Goal: Task Accomplishment & Management: Complete application form

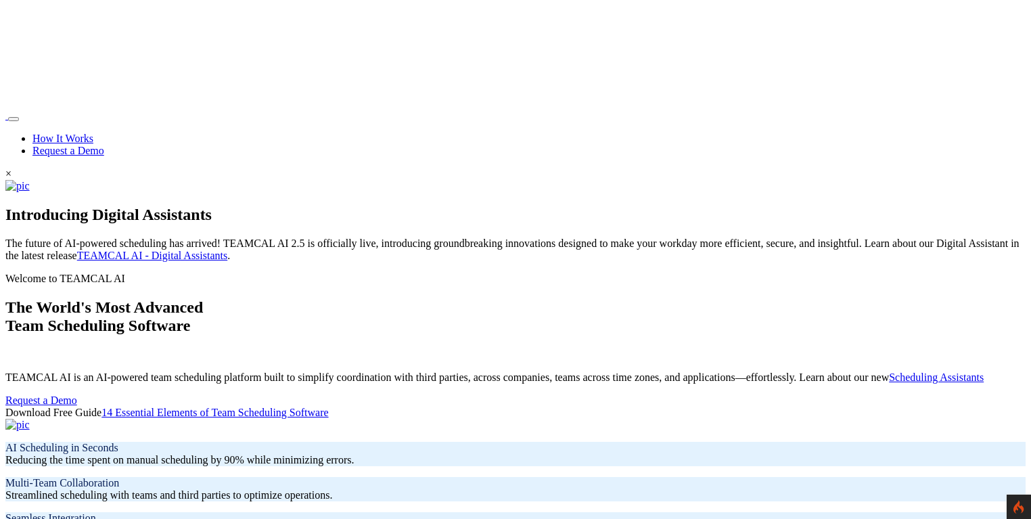
click at [104, 145] on link "Request a Demo" at bounding box center [68, 151] width 72 height 12
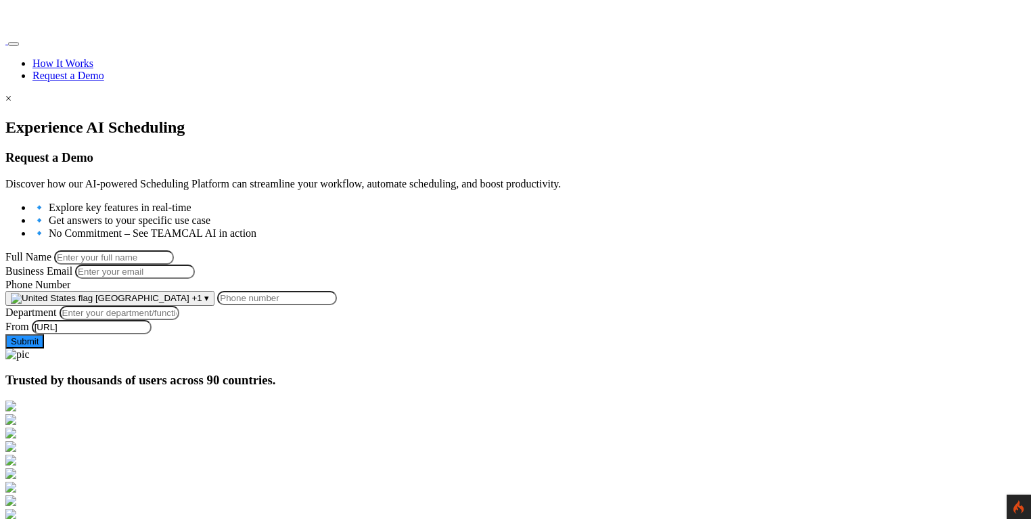
scroll to position [195, 0]
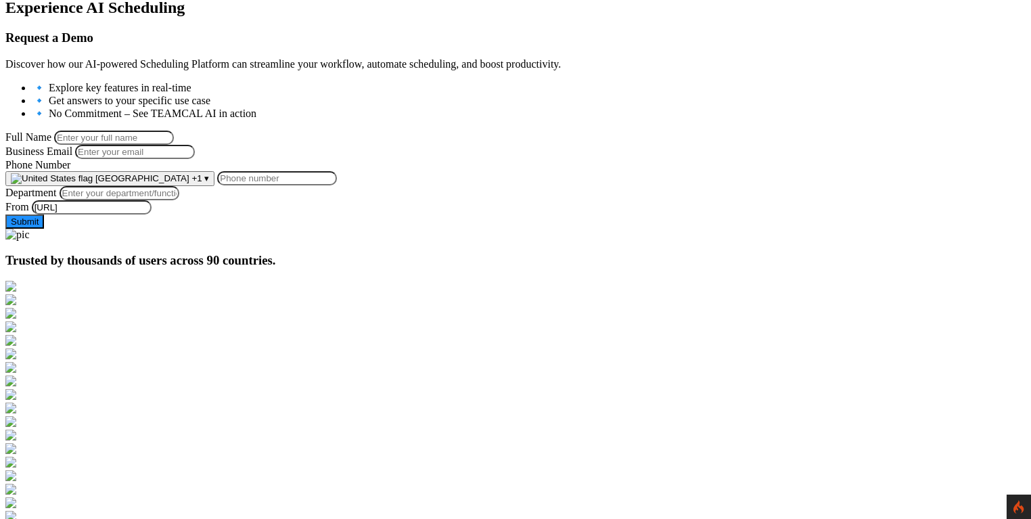
click at [174, 131] on input "Full Name" at bounding box center [114, 138] width 120 height 14
type input "[PERSON_NAME]"
type input "[PERSON_NAME][EMAIL_ADDRESS][PERSON_NAME][DOMAIN_NAME]"
type input "9258644697"
click at [179, 200] on input "Department" at bounding box center [120, 193] width 120 height 14
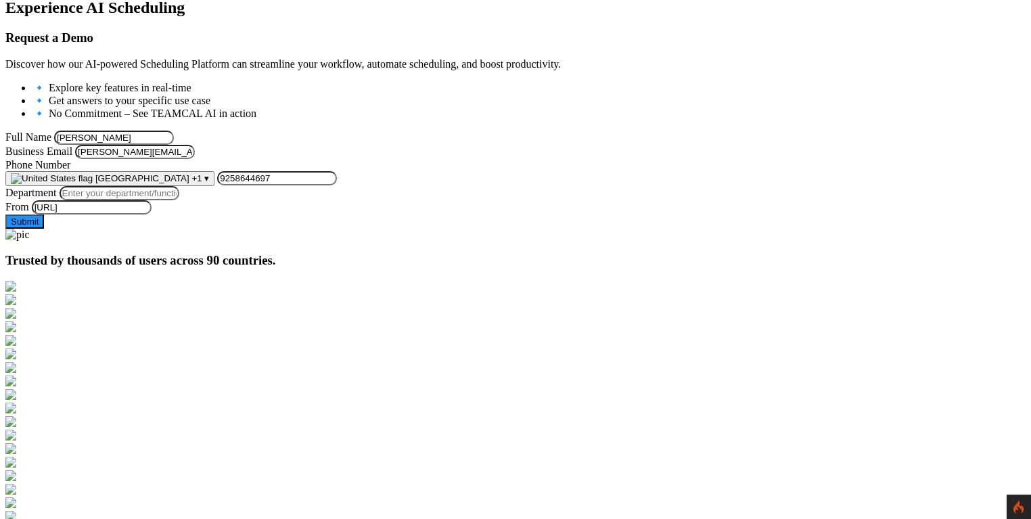
type input "Managment"
click at [44, 229] on button "Submit" at bounding box center [24, 222] width 39 height 14
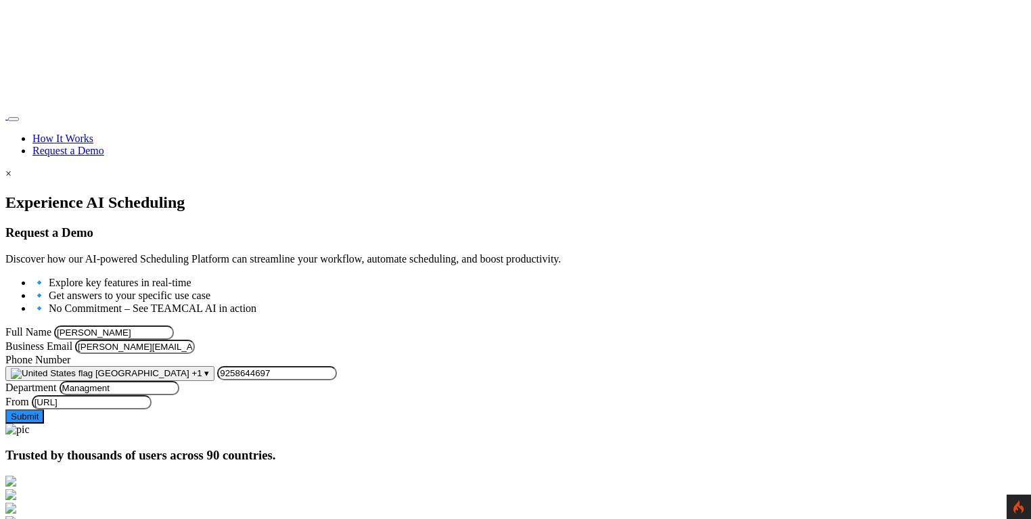
scroll to position [195, 0]
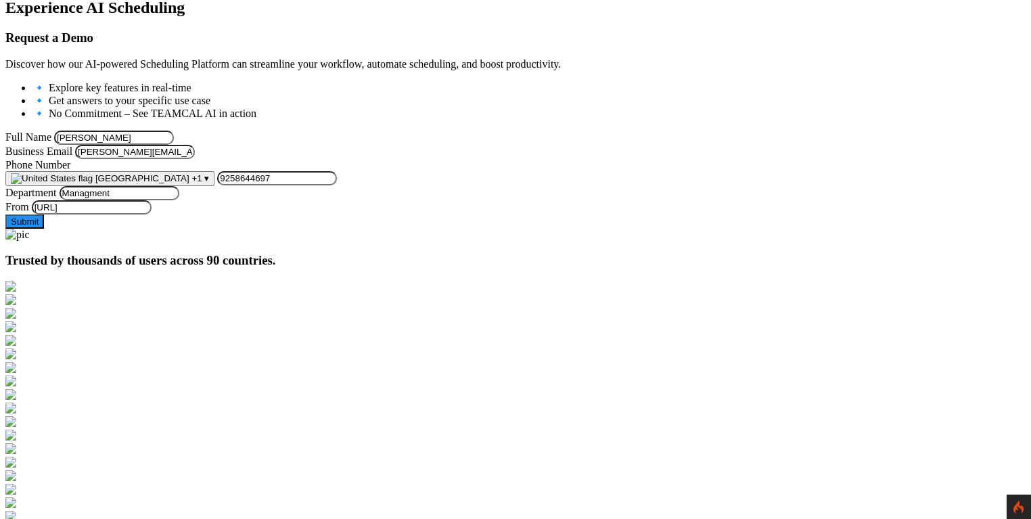
click at [337, 185] on input "9258644697" at bounding box center [277, 178] width 120 height 14
type input "9"
